Goal: Contribute content: Add original content to the website for others to see

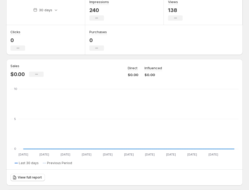
scroll to position [26, 0]
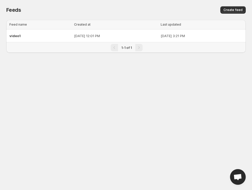
click at [169, 124] on body "Home Feeds Videos Subscription Settings Feeds. This page is ready Feeds Create …" at bounding box center [126, 95] width 252 height 190
click at [32, 40] on div "video1" at bounding box center [39, 35] width 61 height 9
click at [12, 35] on span "video1" at bounding box center [14, 36] width 11 height 4
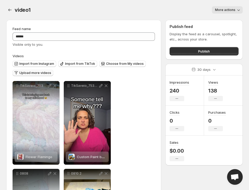
click at [32, 72] on span "Upload more videos" at bounding box center [35, 73] width 32 height 4
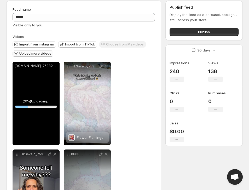
scroll to position [52, 0]
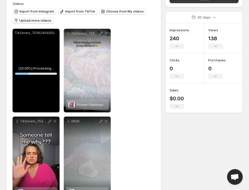
click at [144, 121] on div "**********" at bounding box center [84, 159] width 143 height 260
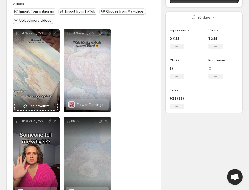
scroll to position [0, 0]
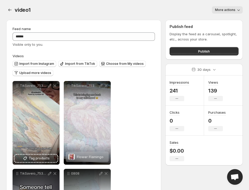
scroll to position [52, 0]
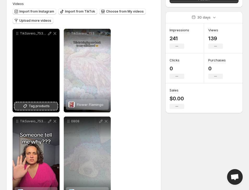
click at [30, 109] on span "Tag products" at bounding box center [39, 106] width 21 height 5
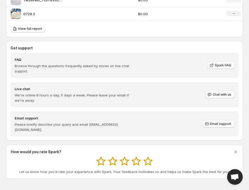
scroll to position [452, 0]
